Goal: Task Accomplishment & Management: Use online tool/utility

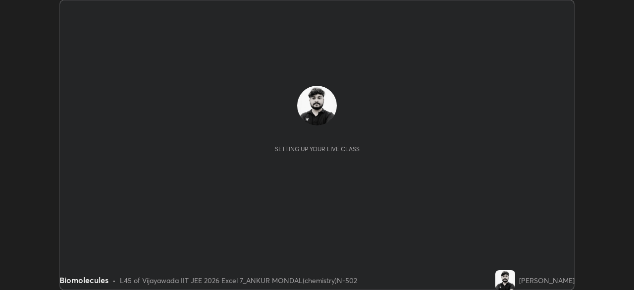
scroll to position [290, 634]
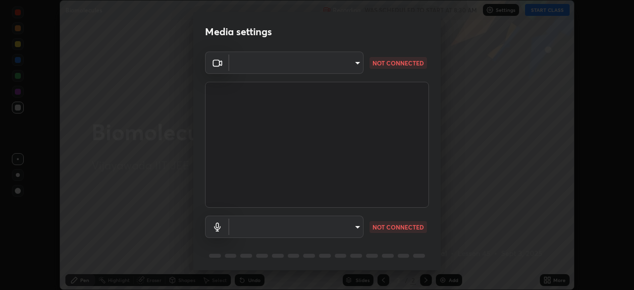
type input "d156d3b777f3542f4a4346722aad6bb7937ae4405c675dc9ff857dfa090fde0c"
type input "default"
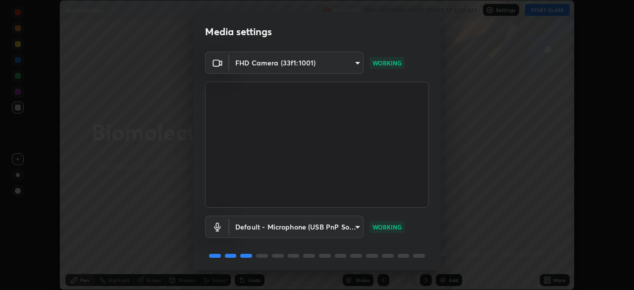
click at [406, 180] on video at bounding box center [317, 145] width 224 height 126
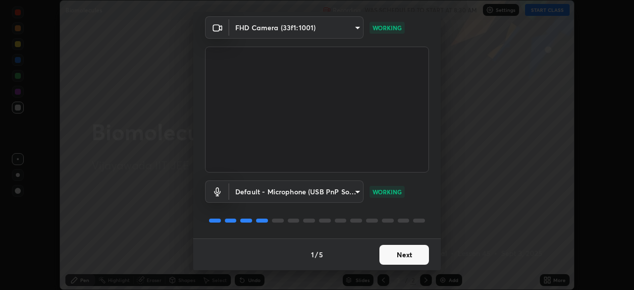
click at [395, 262] on button "Next" at bounding box center [405, 255] width 50 height 20
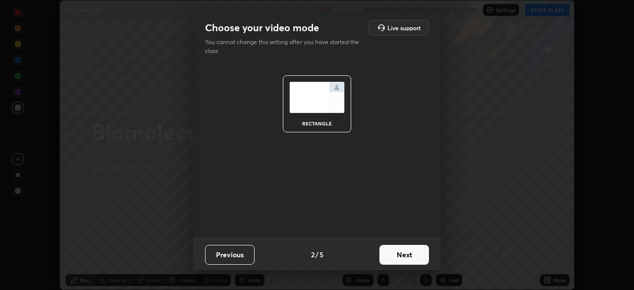
click at [395, 258] on button "Next" at bounding box center [405, 255] width 50 height 20
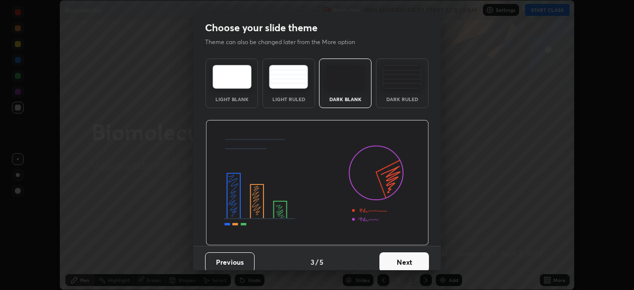
click at [394, 261] on button "Next" at bounding box center [405, 262] width 50 height 20
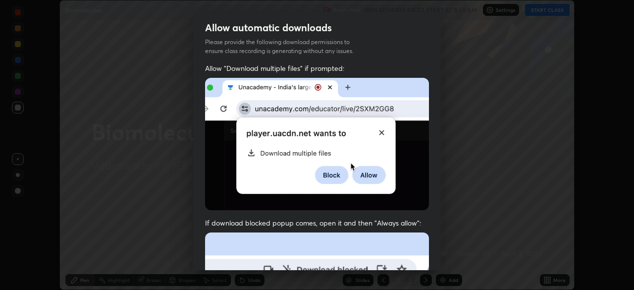
click at [417, 193] on img at bounding box center [317, 144] width 224 height 132
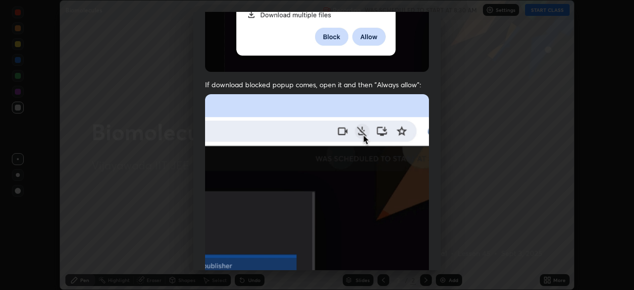
scroll to position [237, 0]
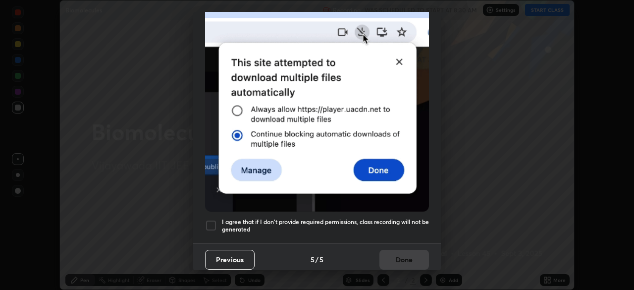
click at [214, 220] on div at bounding box center [211, 226] width 12 height 12
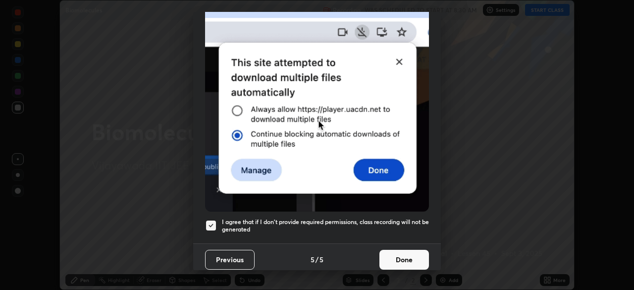
click at [411, 256] on button "Done" at bounding box center [405, 260] width 50 height 20
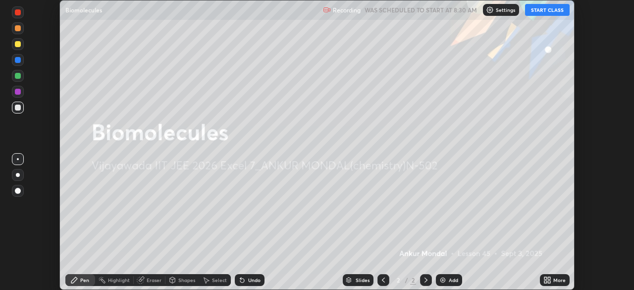
click at [556, 13] on button "START CLASS" at bounding box center [547, 10] width 45 height 12
click at [547, 15] on button "START CLASS" at bounding box center [547, 10] width 45 height 12
